Goal: Information Seeking & Learning: Learn about a topic

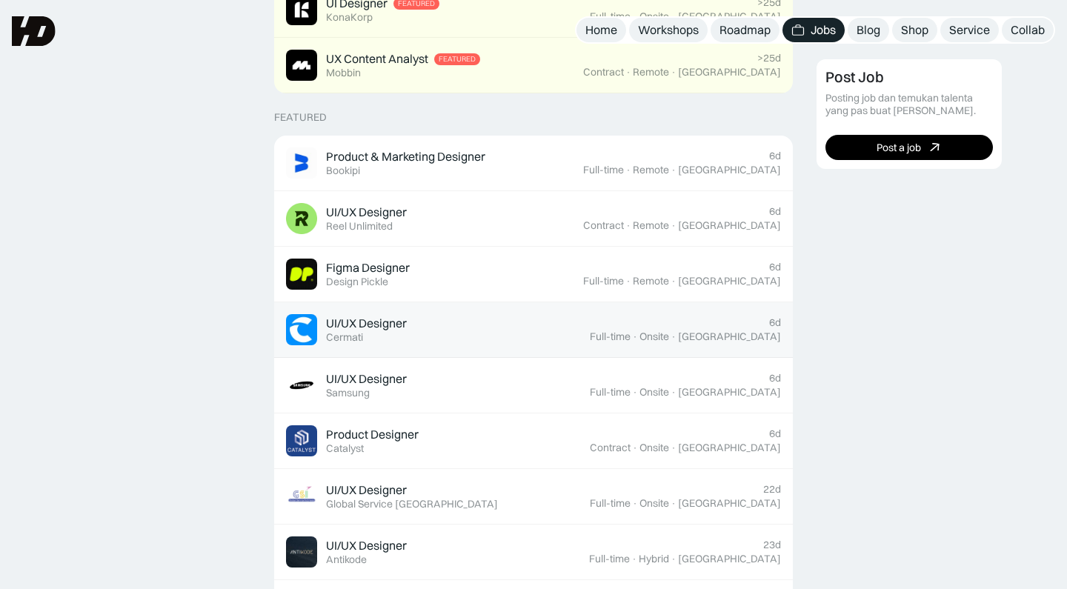
scroll to position [500, 0]
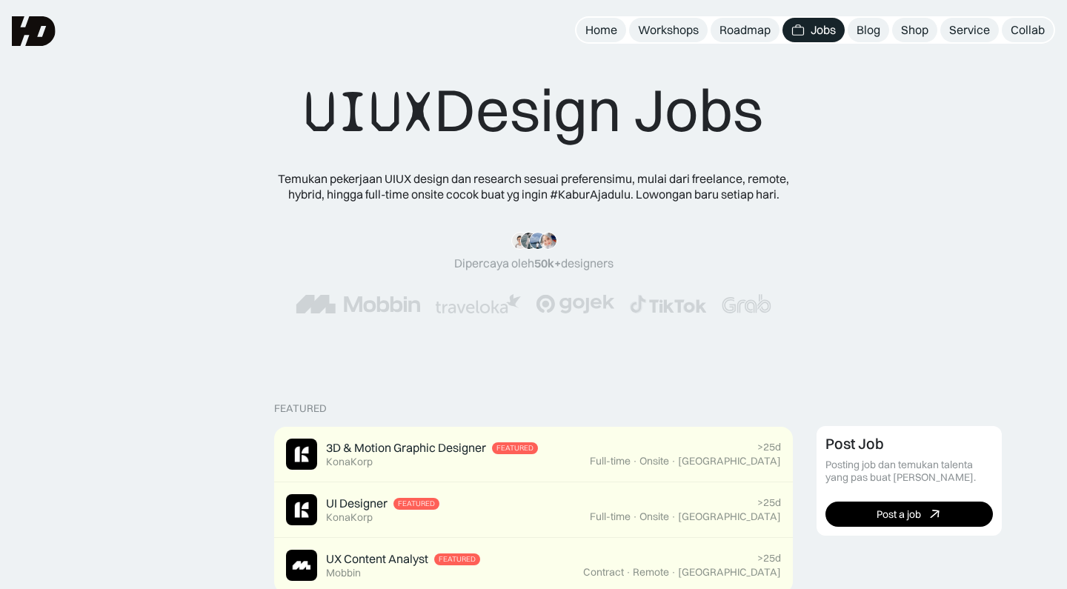
click at [822, 27] on div "Jobs" at bounding box center [822, 30] width 25 height 16
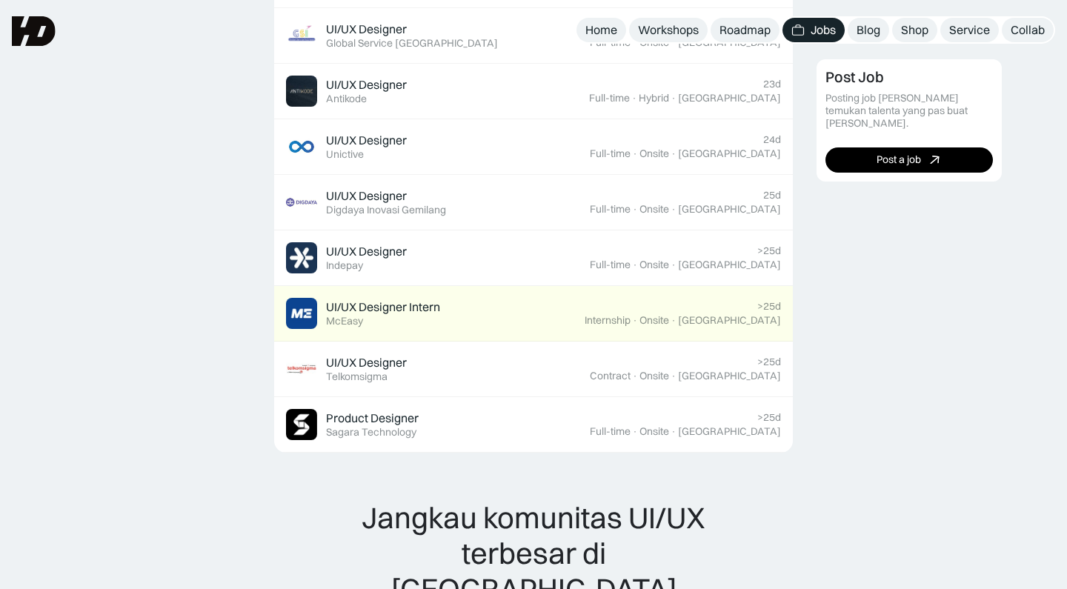
scroll to position [480, 0]
